Goal: Task Accomplishment & Management: Manage account settings

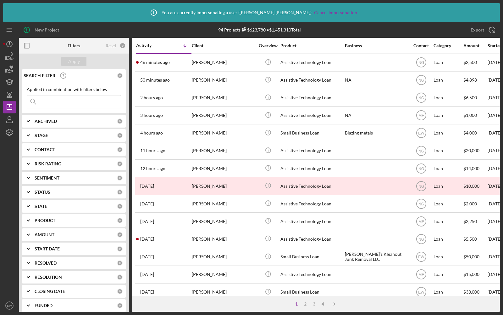
click at [64, 122] on div "ARCHIVED" at bounding box center [76, 121] width 82 height 5
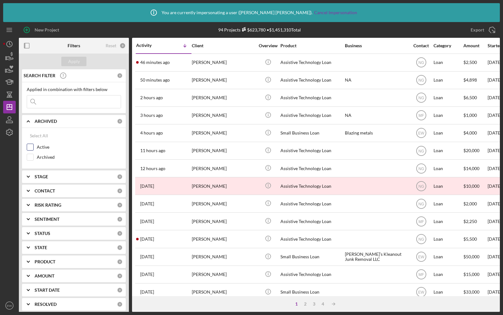
click at [33, 145] on div "Active" at bounding box center [74, 148] width 94 height 10
click at [31, 145] on input "Active" at bounding box center [30, 147] width 6 height 6
checkbox input "true"
click at [74, 60] on div "Apply" at bounding box center [74, 61] width 12 height 9
